Goal: Task Accomplishment & Management: Manage account settings

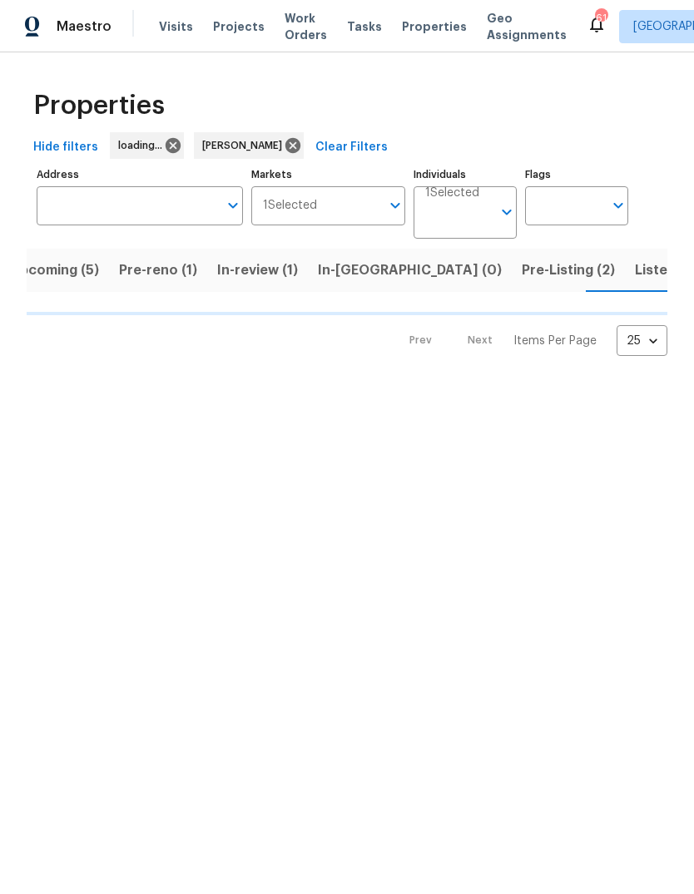
scroll to position [0, 27]
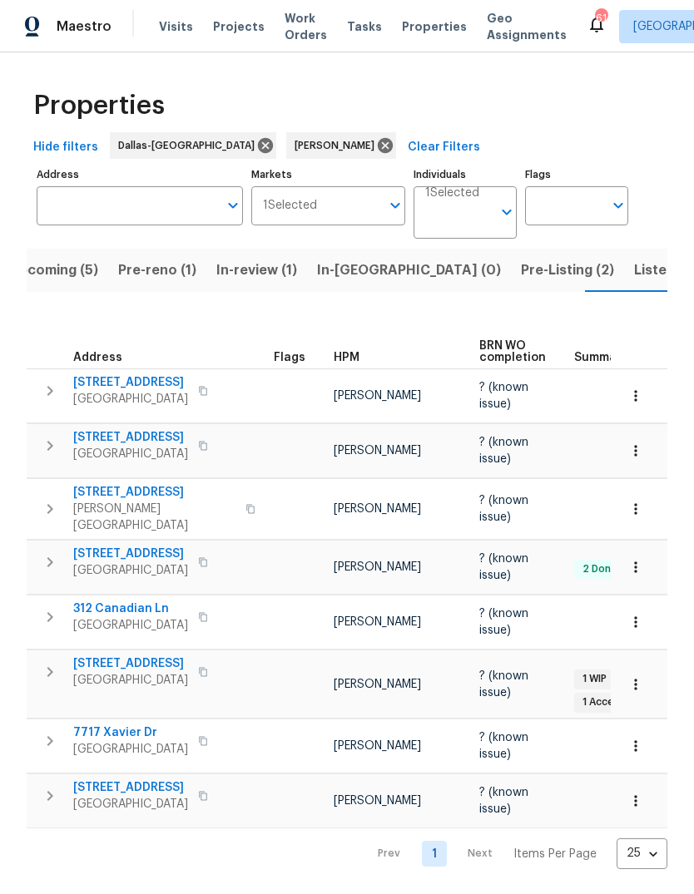
click at [521, 270] on span "Pre-Listing (2)" at bounding box center [567, 270] width 93 height 23
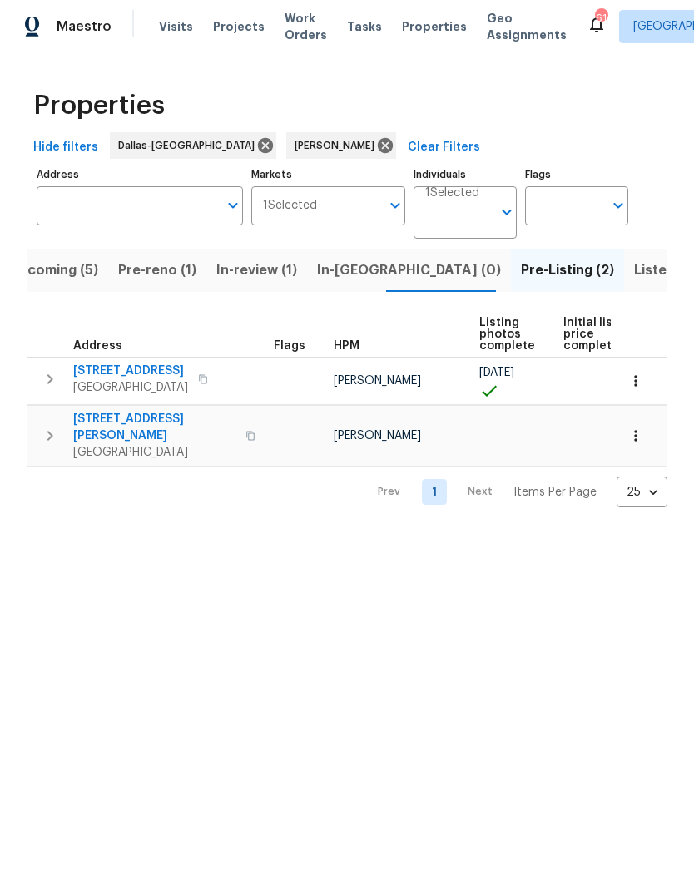
click at [165, 422] on span "[STREET_ADDRESS][PERSON_NAME]" at bounding box center [154, 427] width 162 height 33
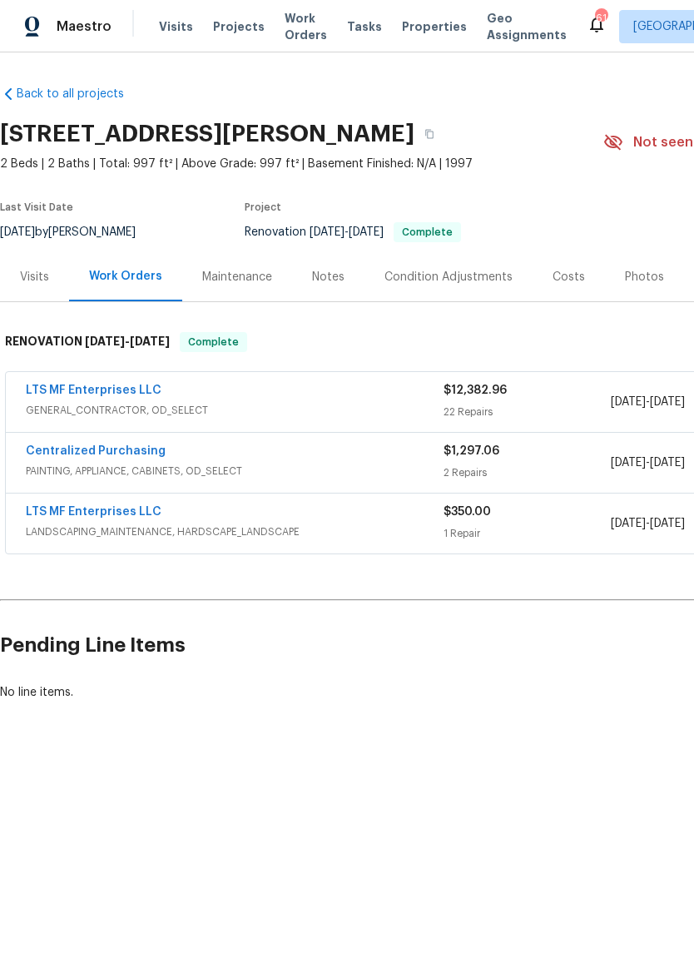
click at [635, 271] on div "Photos" at bounding box center [644, 277] width 39 height 17
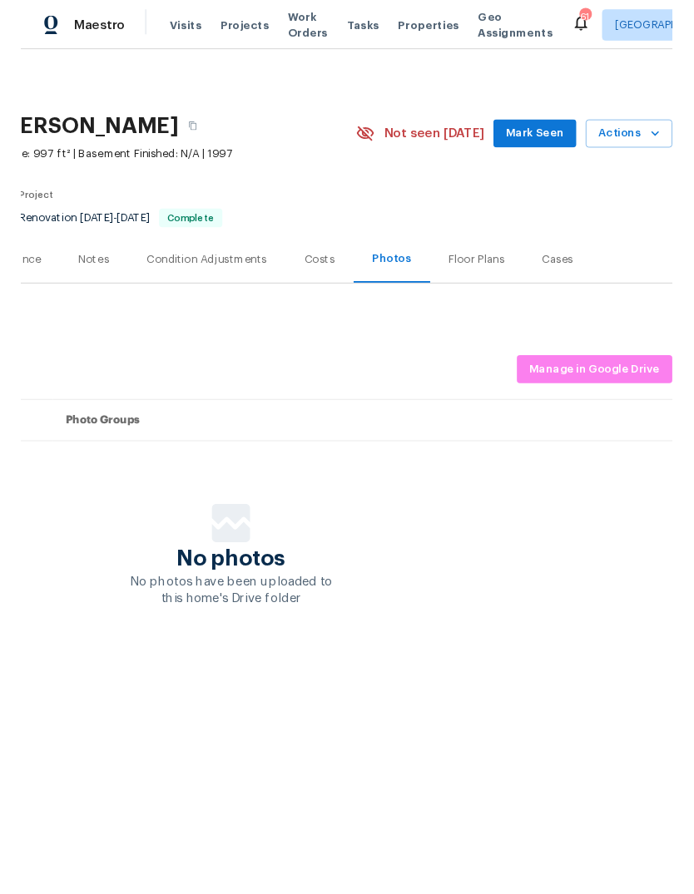
scroll to position [0, 246]
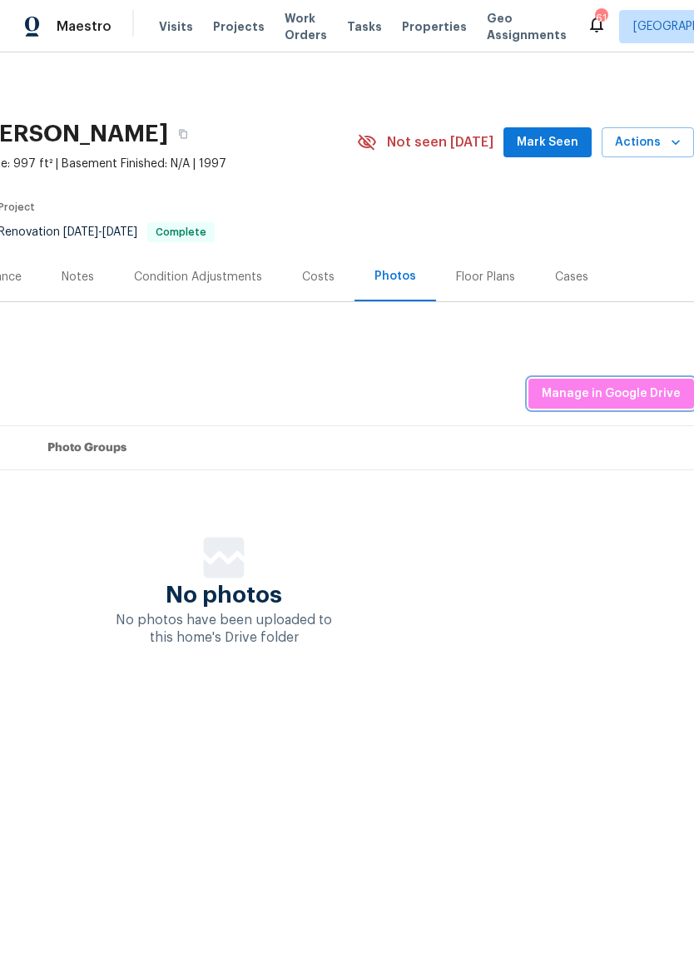
click at [598, 386] on span "Manage in Google Drive" at bounding box center [611, 394] width 139 height 21
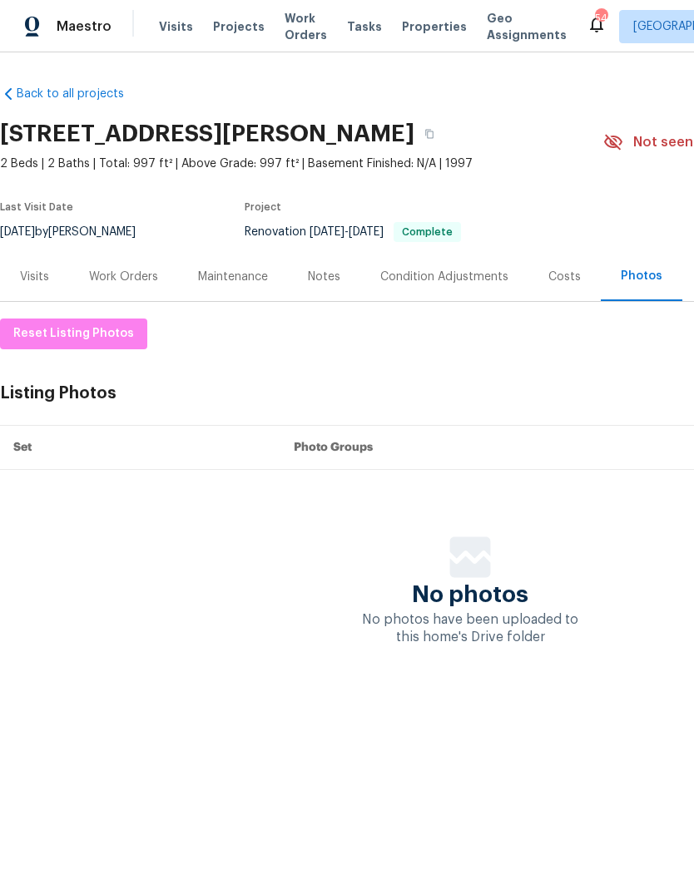
scroll to position [0, 0]
click at [323, 270] on div "Notes" at bounding box center [324, 277] width 32 height 17
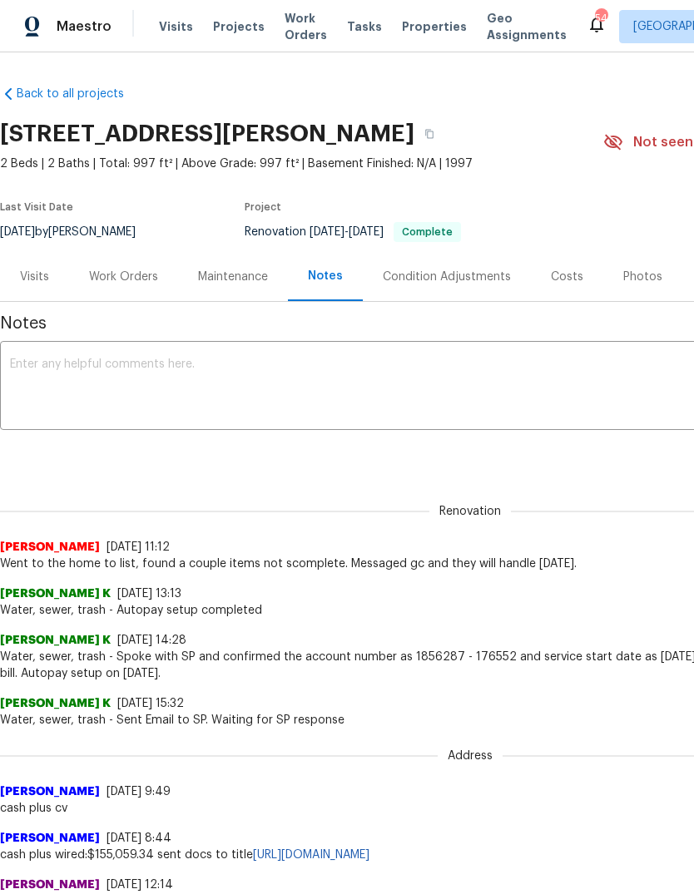
click at [116, 364] on textarea at bounding box center [470, 388] width 920 height 58
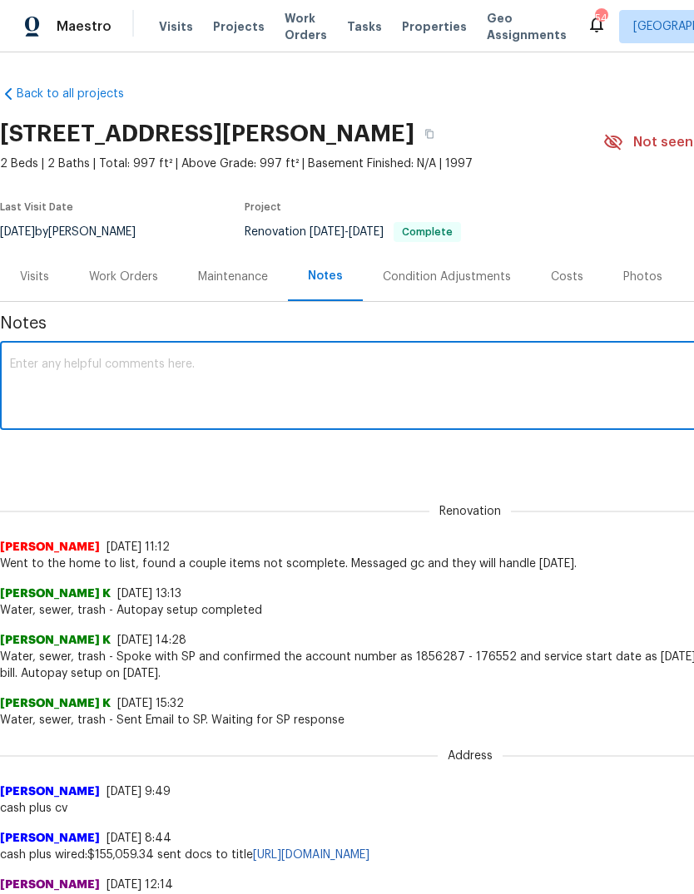
click at [42, 359] on textarea at bounding box center [470, 388] width 920 height 58
paste textarea "Debris- All interior/exterior debris, and personal items have been removed. (Do…"
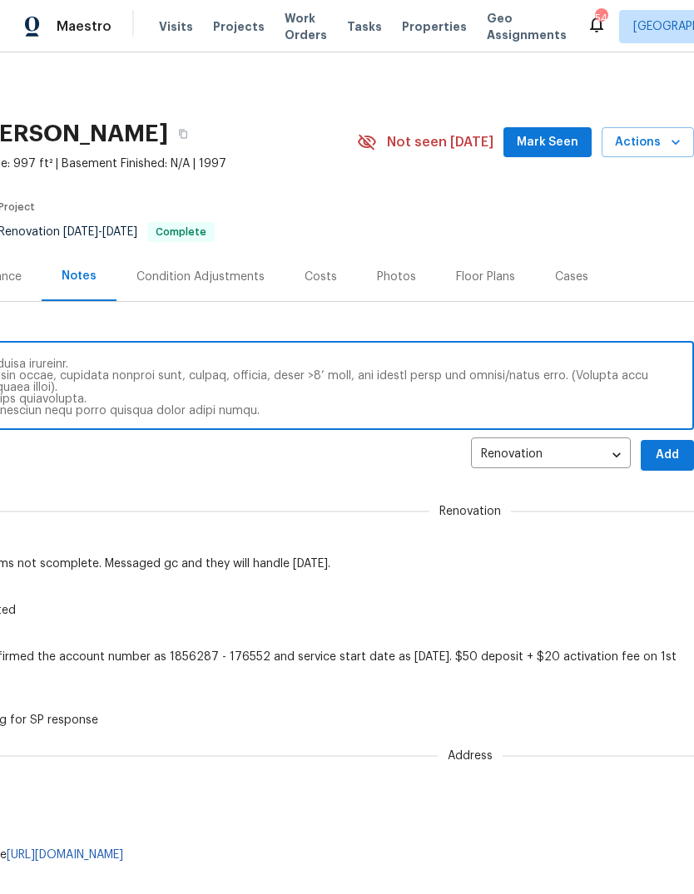
scroll to position [0, 246]
type textarea "Debris- All interior/exterior debris, and personal items have been removed. (Do…"
click at [667, 459] on span "Add" at bounding box center [667, 455] width 27 height 21
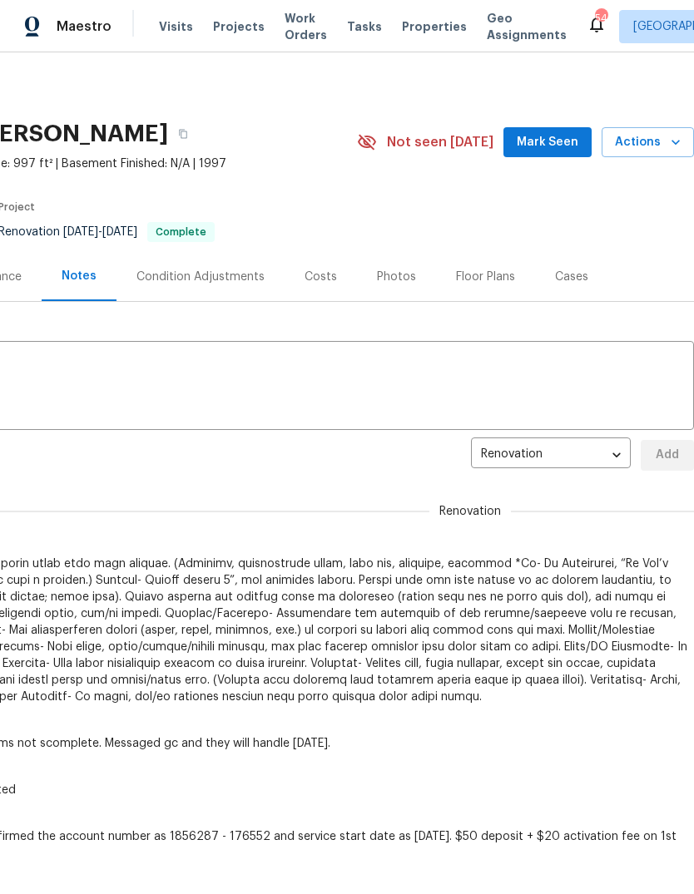
scroll to position [0, 0]
